Goal: Task Accomplishment & Management: Manage account settings

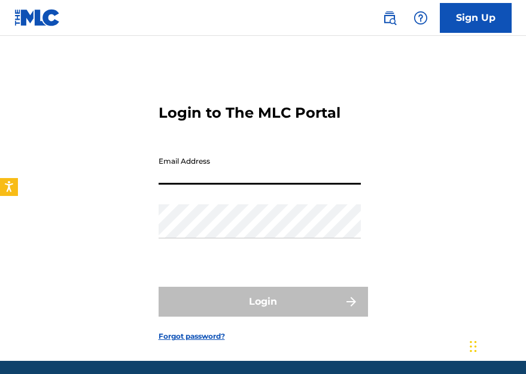
click at [235, 184] on input "Email Address" at bounding box center [259, 168] width 202 height 34
type input "[EMAIL_ADDRESS][DOMAIN_NAME]"
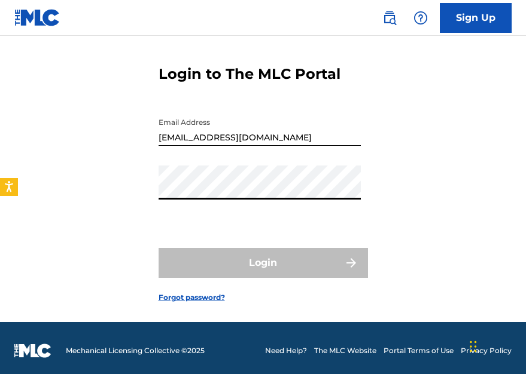
scroll to position [44, 0]
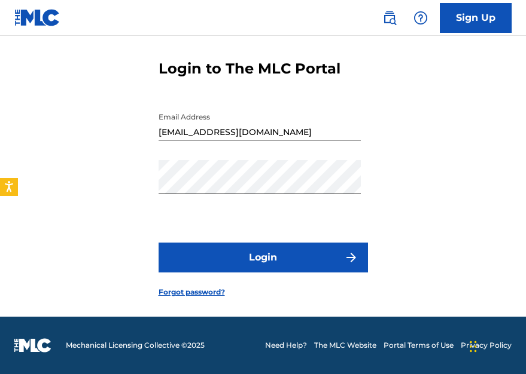
click at [238, 252] on button "Login" at bounding box center [262, 258] width 209 height 30
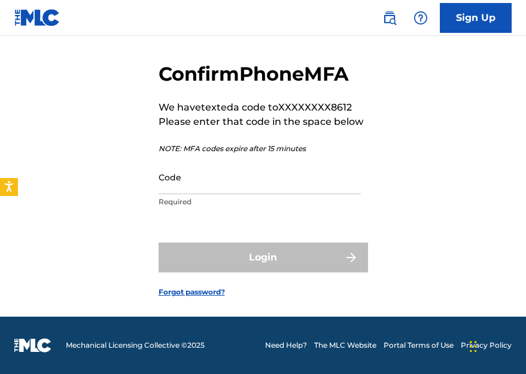
scroll to position [42, 0]
click at [218, 188] on input "Code" at bounding box center [259, 177] width 202 height 34
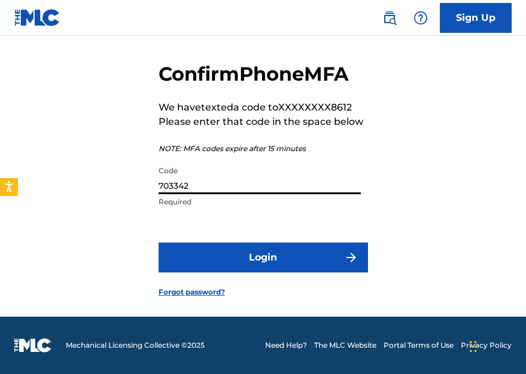
type input "703342"
click at [242, 256] on button "Login" at bounding box center [262, 258] width 209 height 30
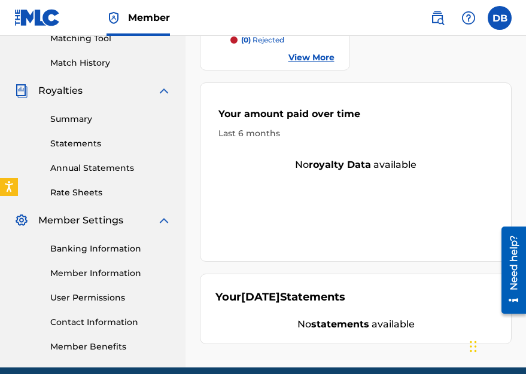
scroll to position [343, 0]
